Goal: Browse casually

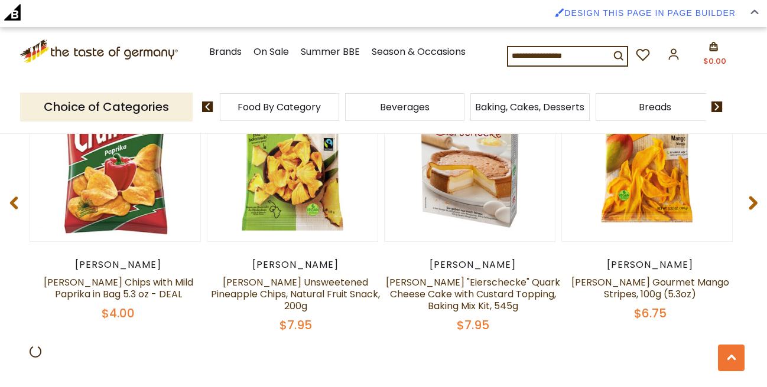
scroll to position [678, 0]
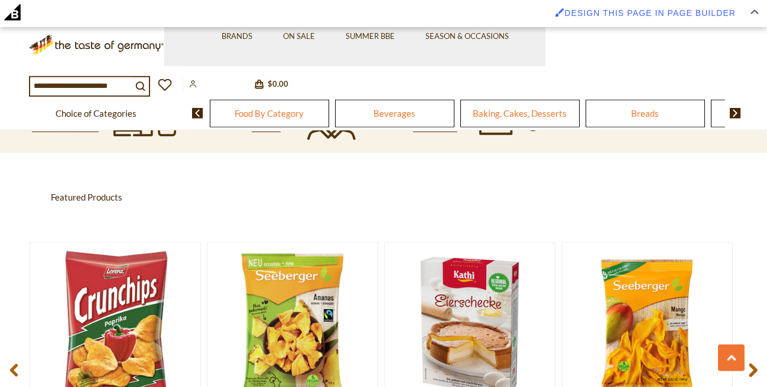
scroll to position [409, 0]
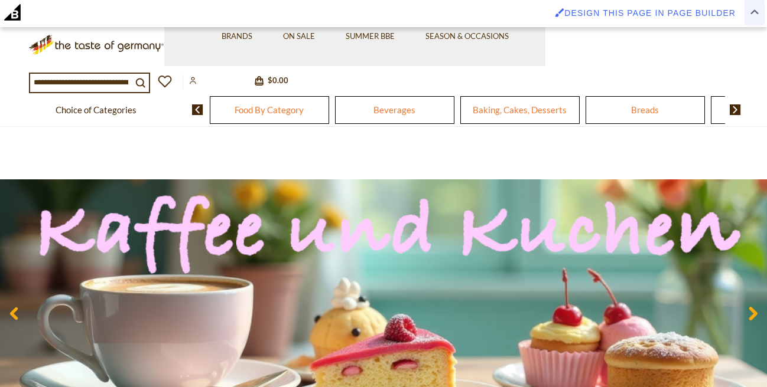
click at [753, 11] on img at bounding box center [754, 11] width 8 height 5
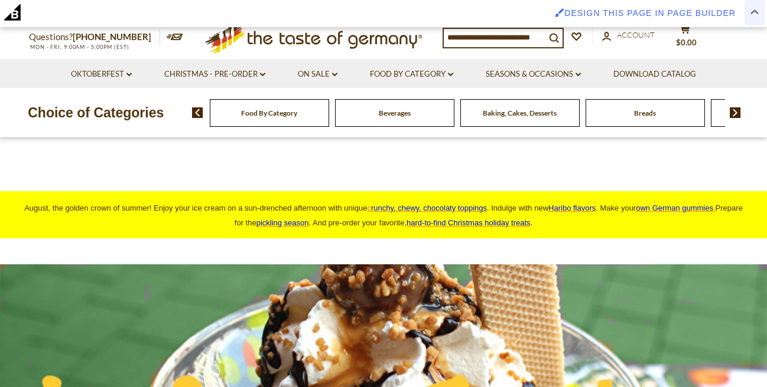
click at [746, 11] on span at bounding box center [754, 11] width 20 height 25
